Goal: Task Accomplishment & Management: Manage account settings

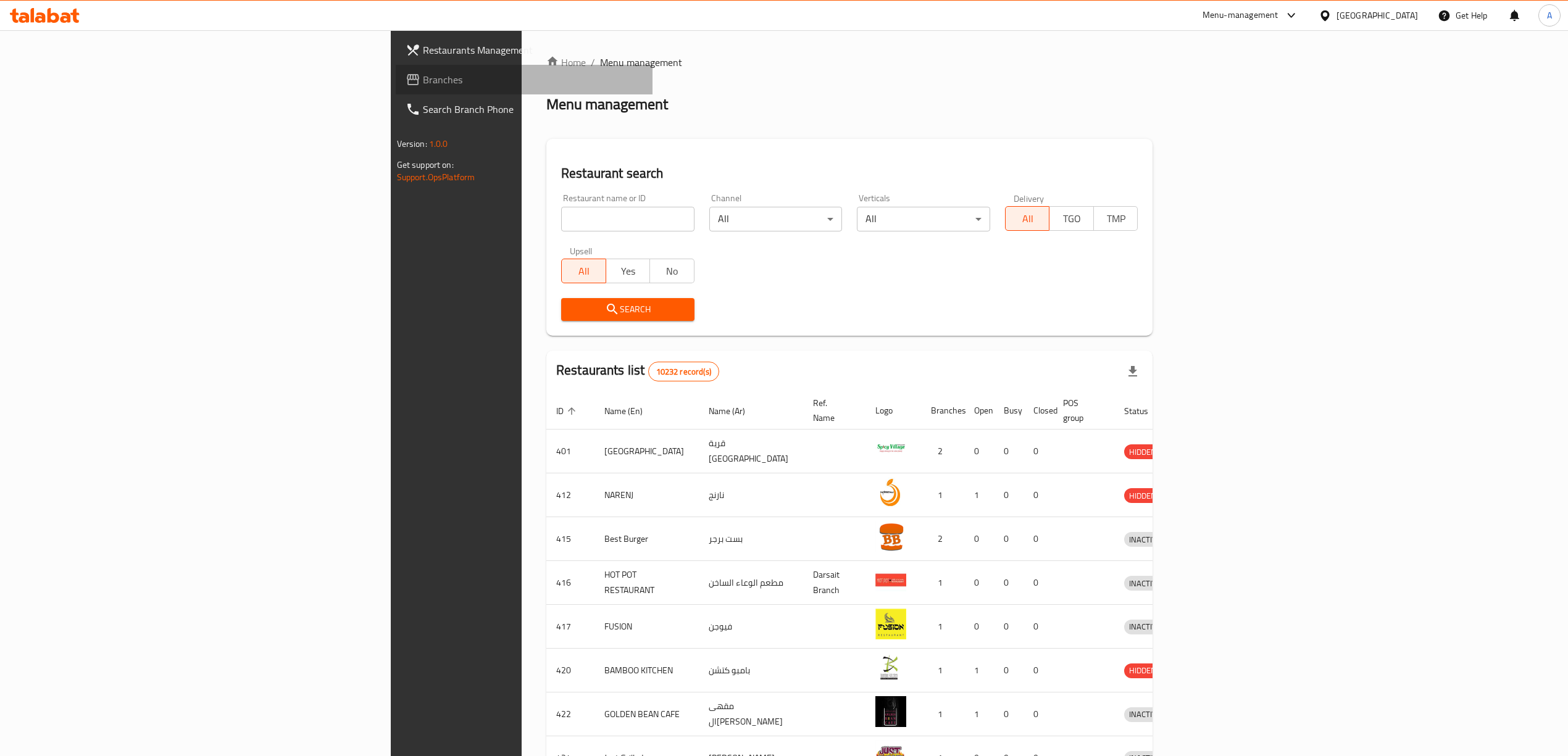
click at [423, 77] on span "Branches" at bounding box center [533, 79] width 220 height 15
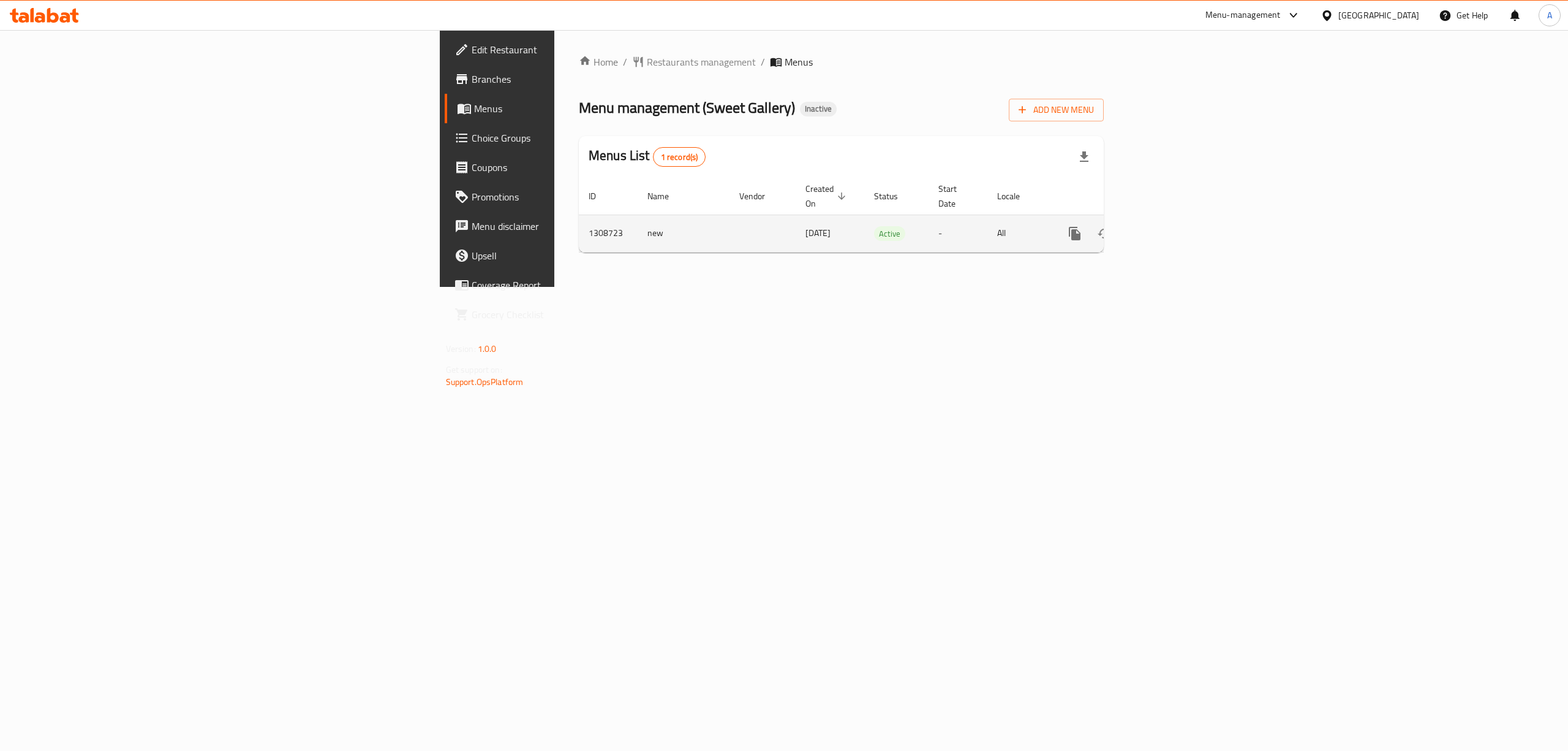
click at [1178, 229] on link "enhanced table" at bounding box center [1163, 233] width 30 height 30
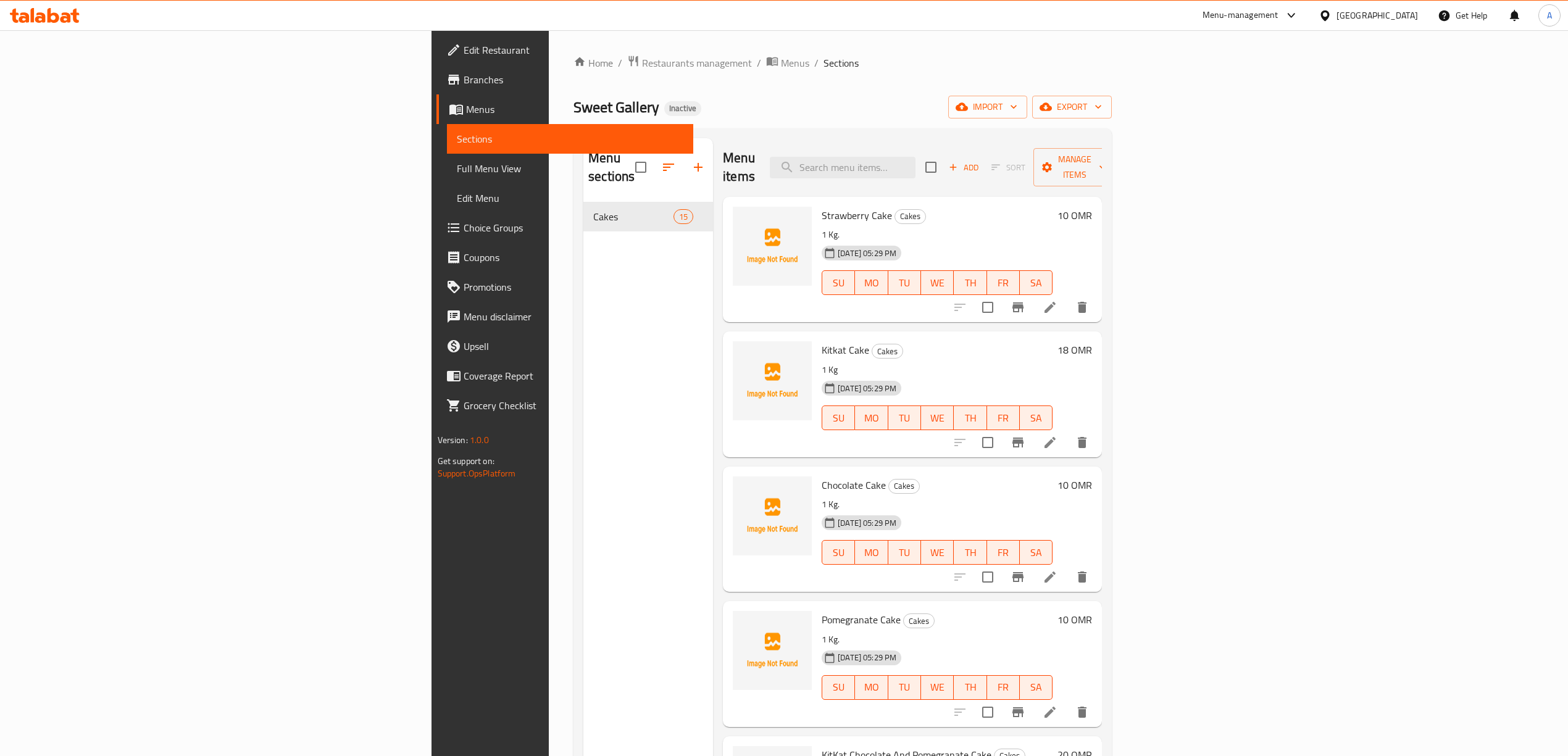
click at [464, 53] on span "Edit Restaurant" at bounding box center [574, 50] width 220 height 15
